Goal: Information Seeking & Learning: Learn about a topic

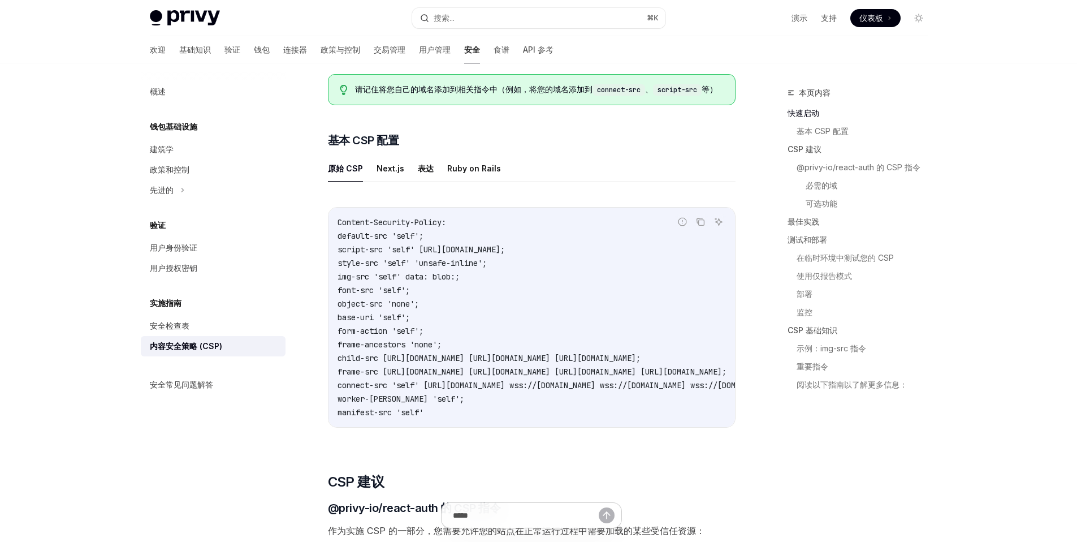
scroll to position [199, 0]
click at [533, 180] on ul "原始 CSP Next.js 表达 Ruby on Rails" at bounding box center [532, 166] width 408 height 27
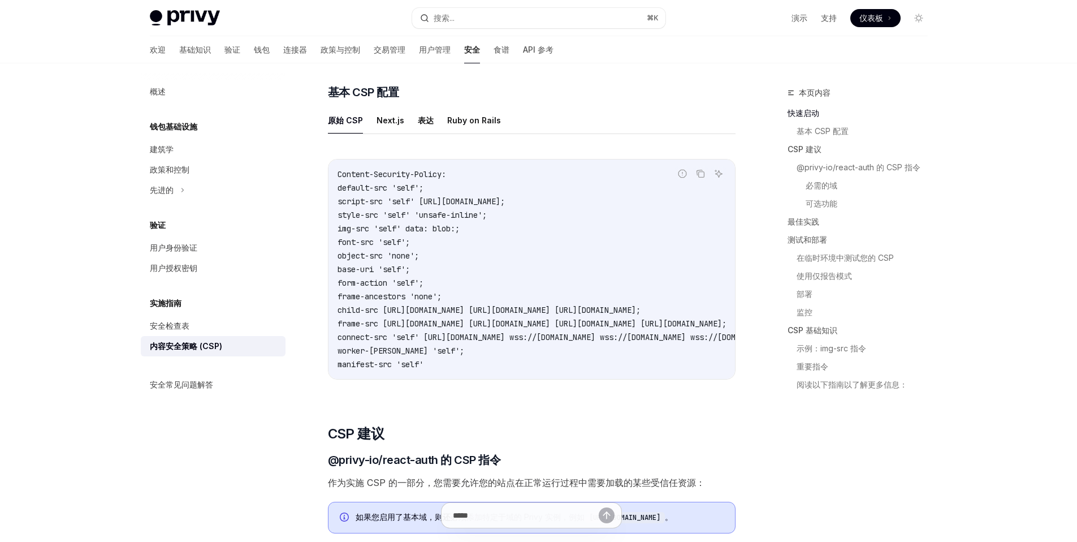
scroll to position [263, 0]
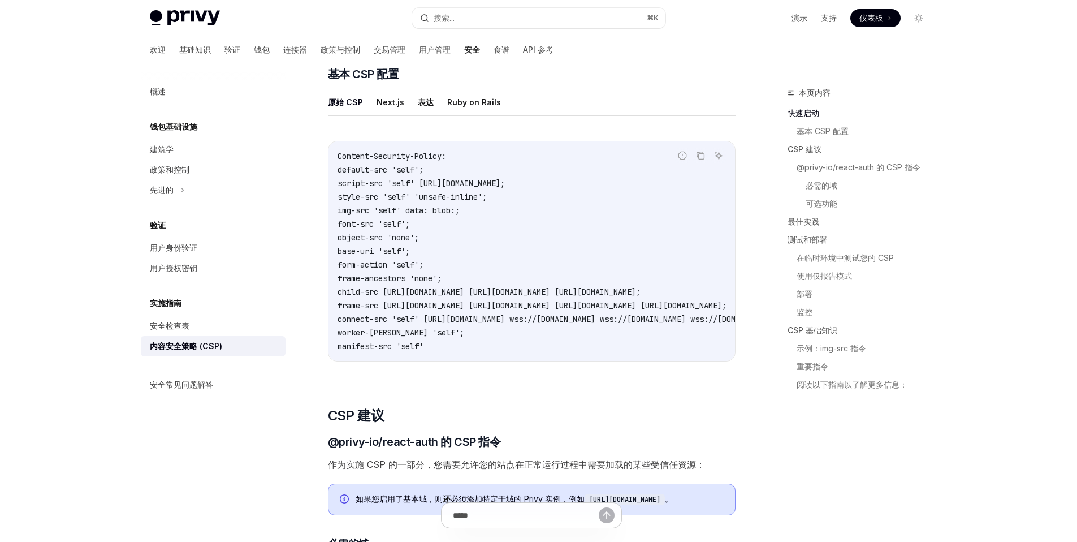
click at [387, 107] on font "Next.js" at bounding box center [390, 102] width 28 height 10
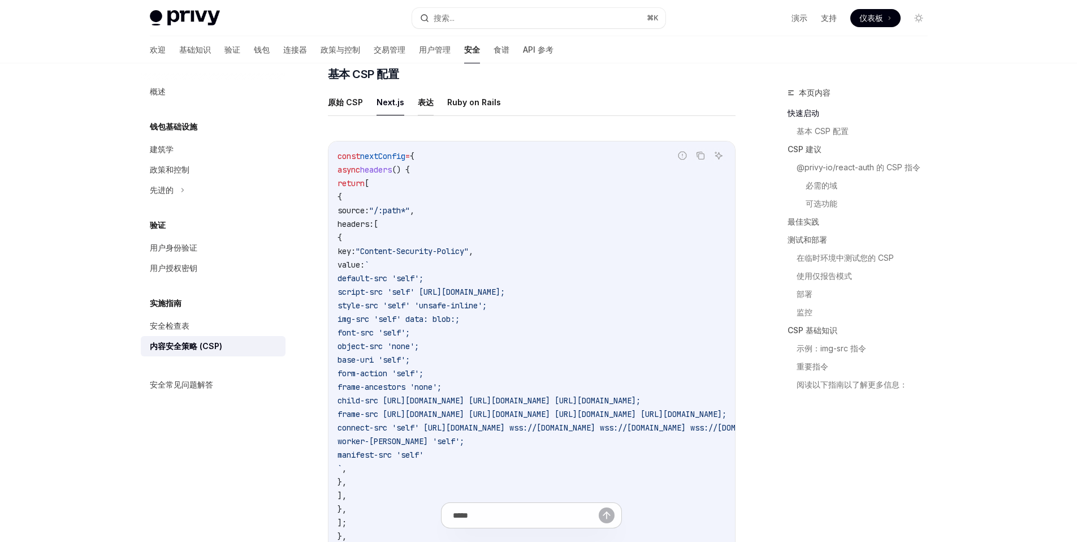
click at [421, 107] on font "表达" at bounding box center [426, 102] width 16 height 10
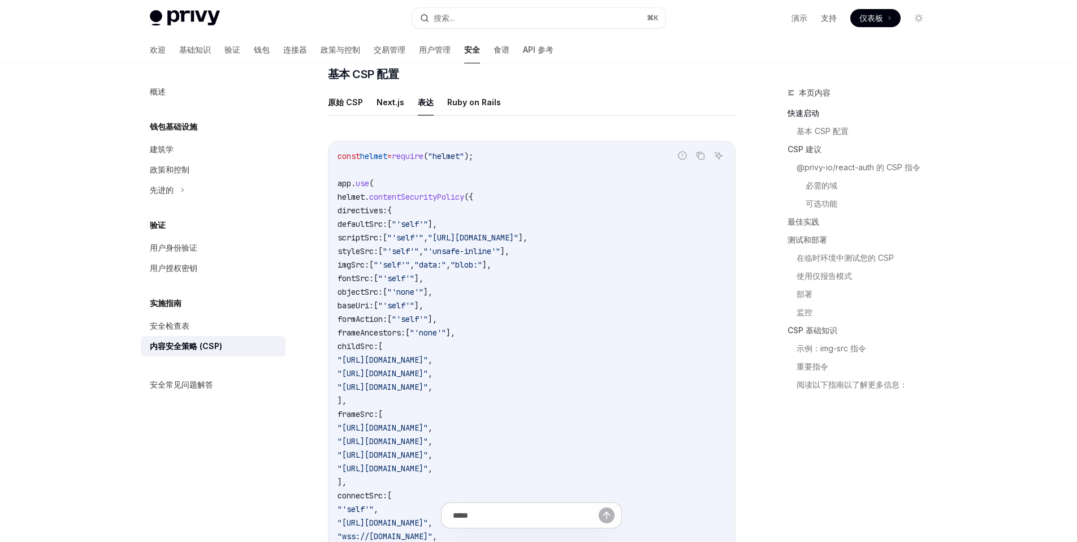
click at [480, 107] on font "Ruby on Rails" at bounding box center [474, 102] width 54 height 10
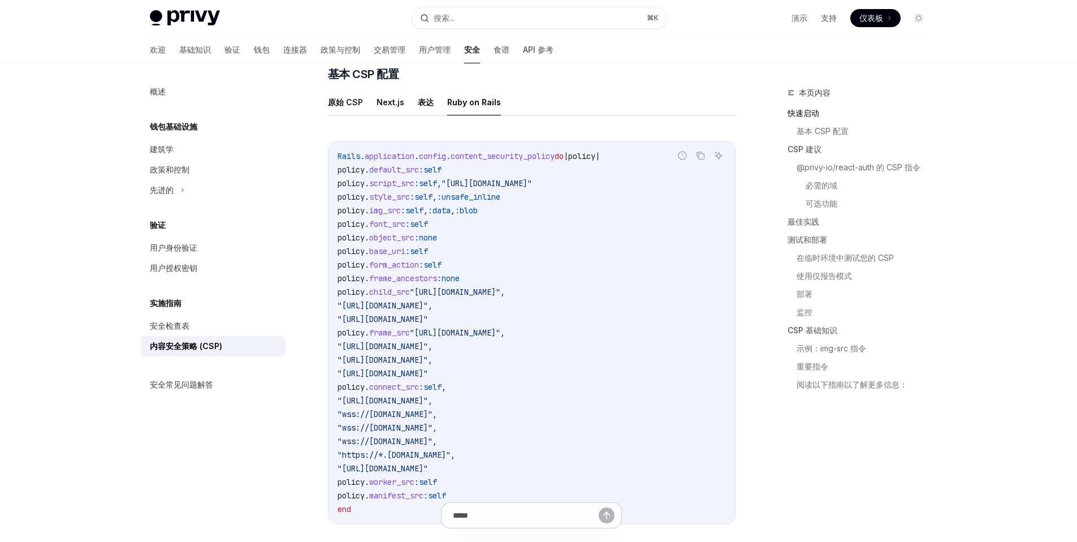
click at [425, 107] on font "表达" at bounding box center [426, 102] width 16 height 10
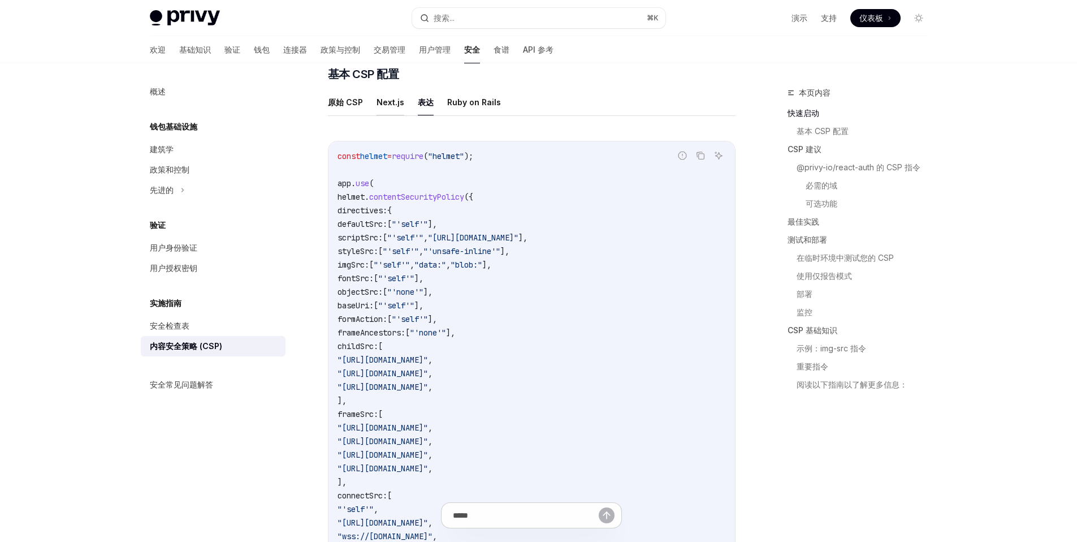
click at [380, 107] on font "Next.js" at bounding box center [390, 102] width 28 height 10
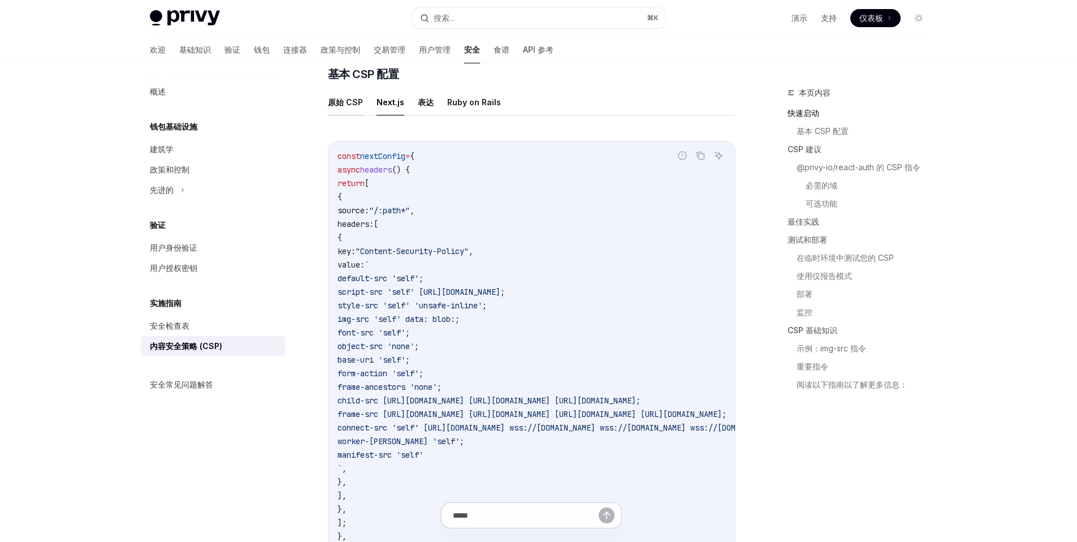
click at [340, 107] on font "原始 CSP" at bounding box center [345, 102] width 35 height 10
type textarea "*"
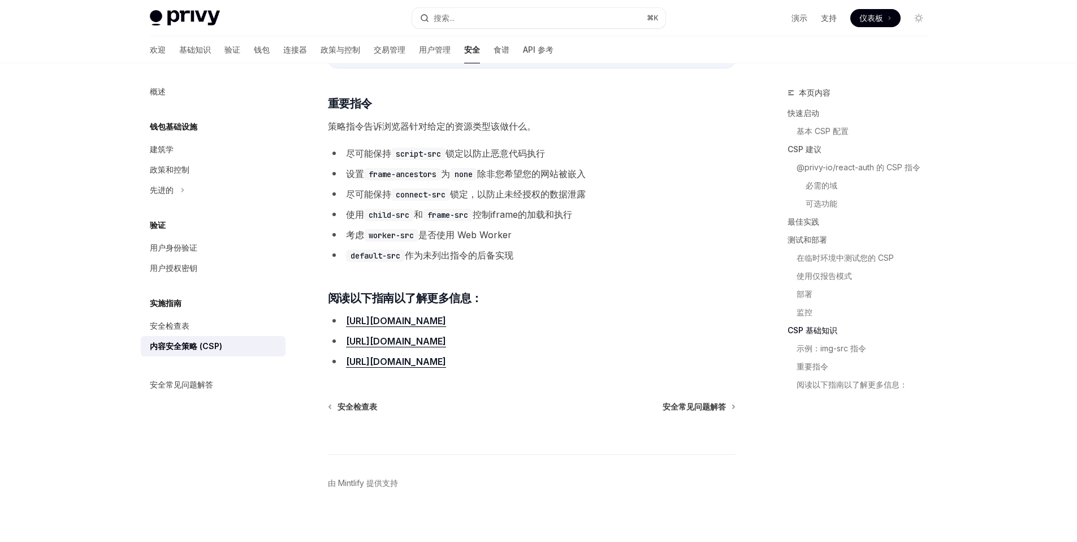
scroll to position [2508, 0]
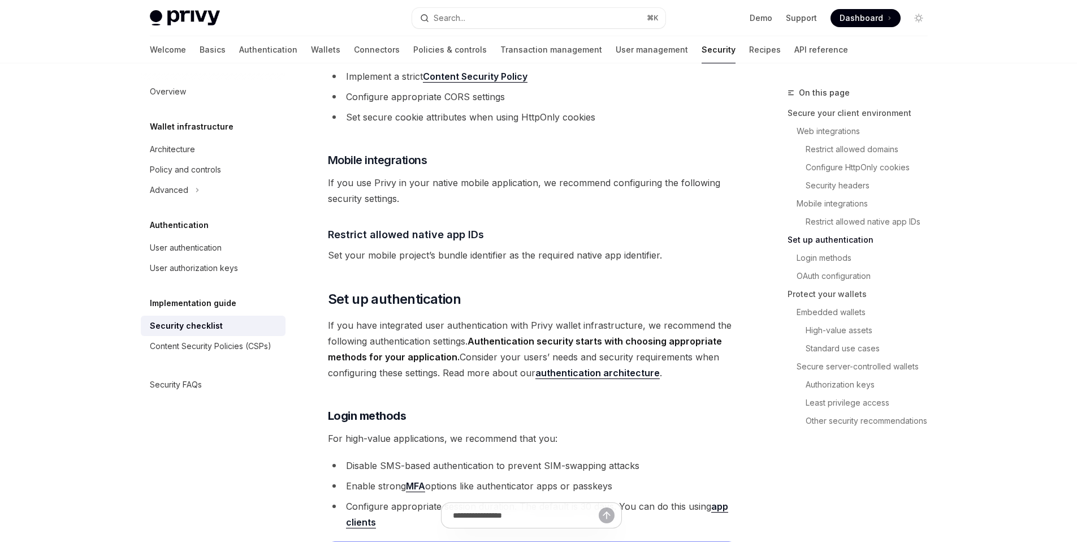
scroll to position [998, 0]
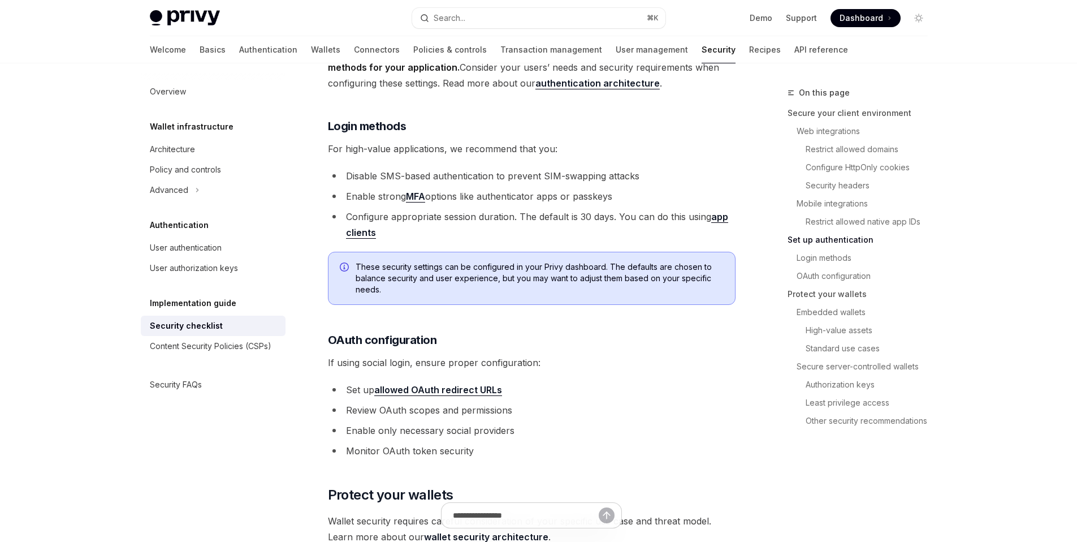
type textarea "*"
